Goal: Task Accomplishment & Management: Manage account settings

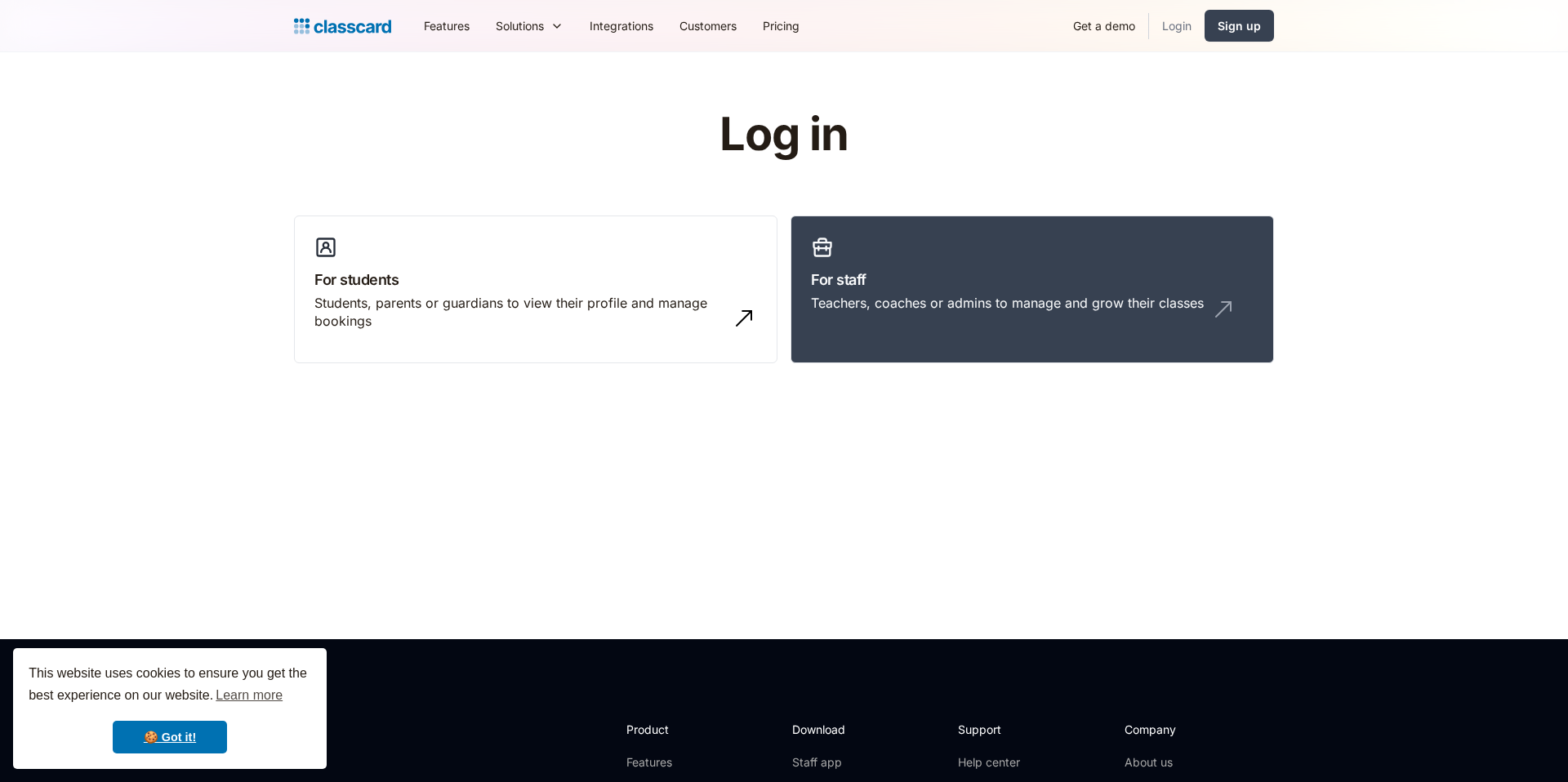
click at [1174, 20] on link "Login" at bounding box center [1176, 25] width 56 height 37
click at [908, 300] on div "Teachers, coaches or admins to manage and grow their classes" at bounding box center [1008, 303] width 392 height 18
